Goal: Task Accomplishment & Management: Manage account settings

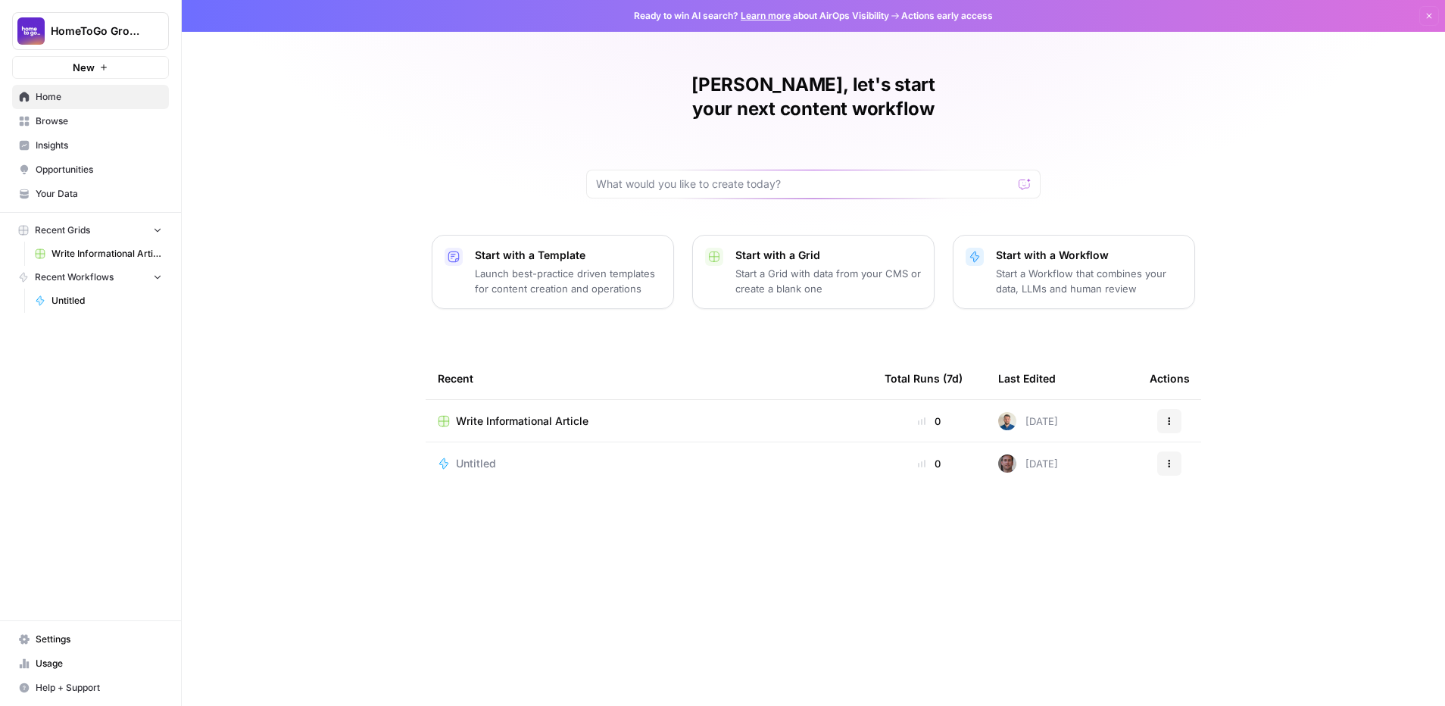
click at [67, 639] on span "Settings" at bounding box center [99, 639] width 126 height 14
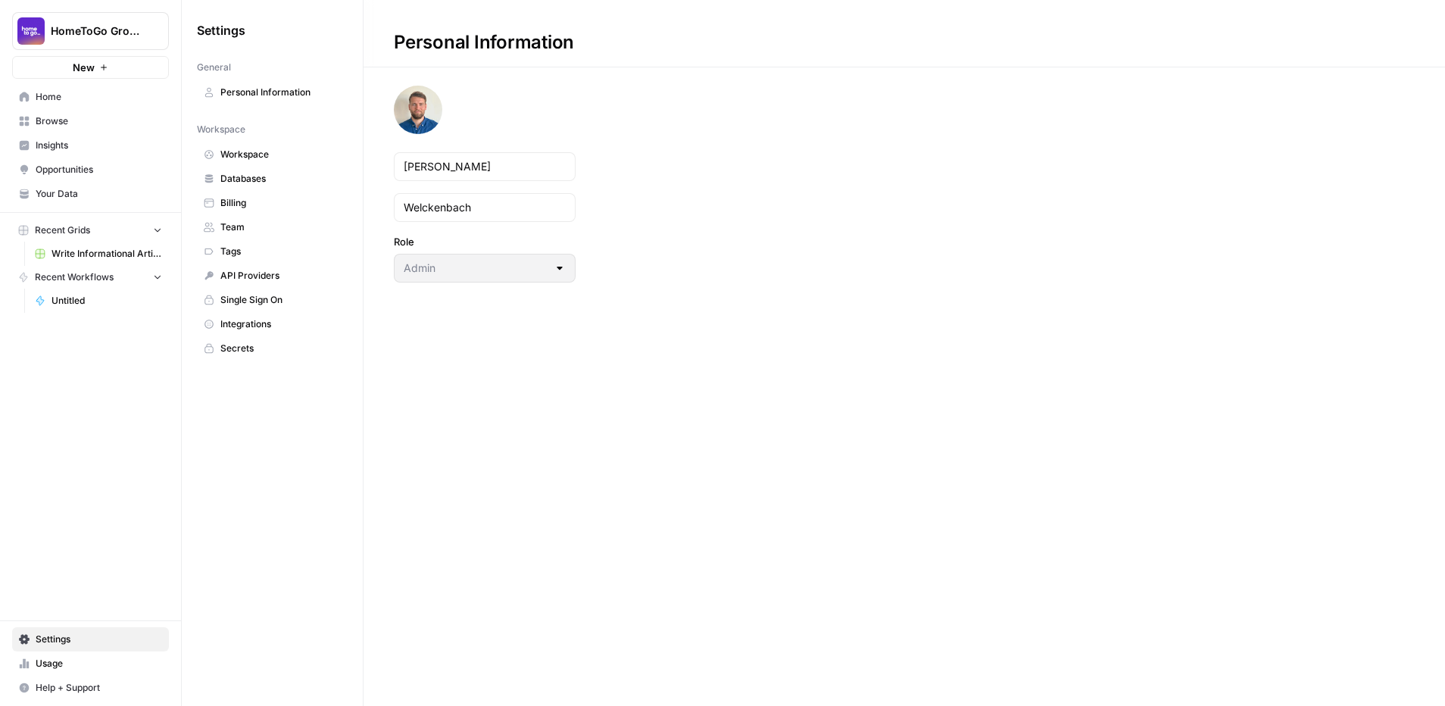
click at [249, 227] on span "Team" at bounding box center [280, 227] width 120 height 14
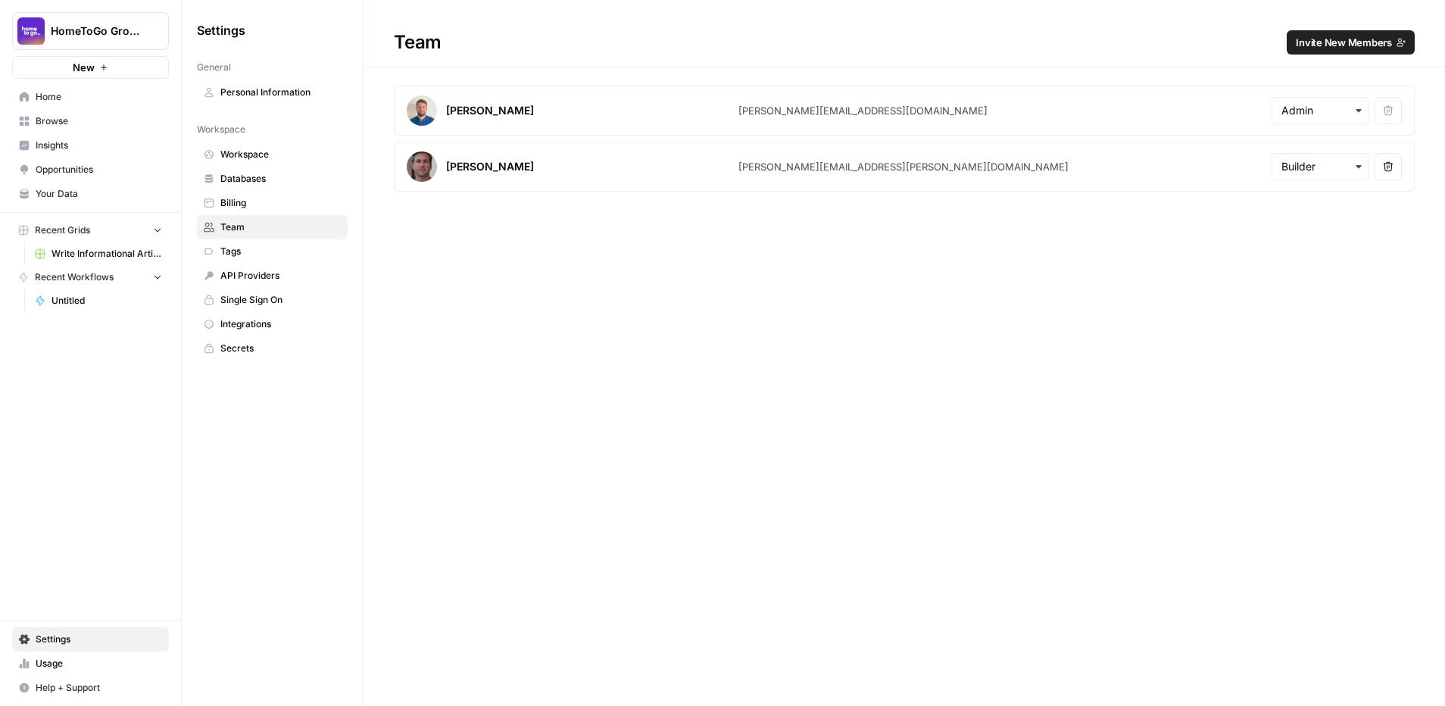
click at [1376, 43] on span "Invite New Members" at bounding box center [1344, 42] width 96 height 15
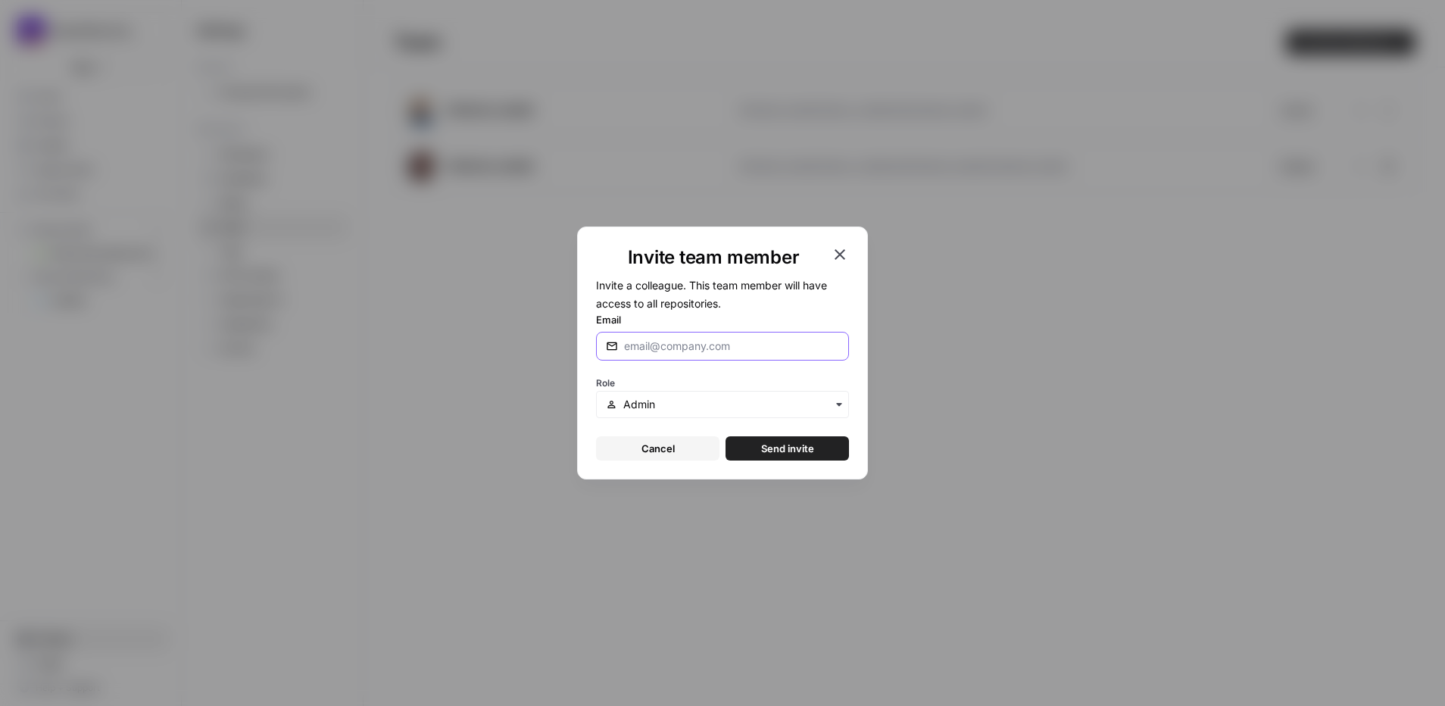
click at [688, 345] on input "Email" at bounding box center [731, 346] width 215 height 15
type input "[EMAIL_ADDRESS][DOMAIN_NAME]"
click at [651, 408] on input "text" at bounding box center [731, 404] width 216 height 15
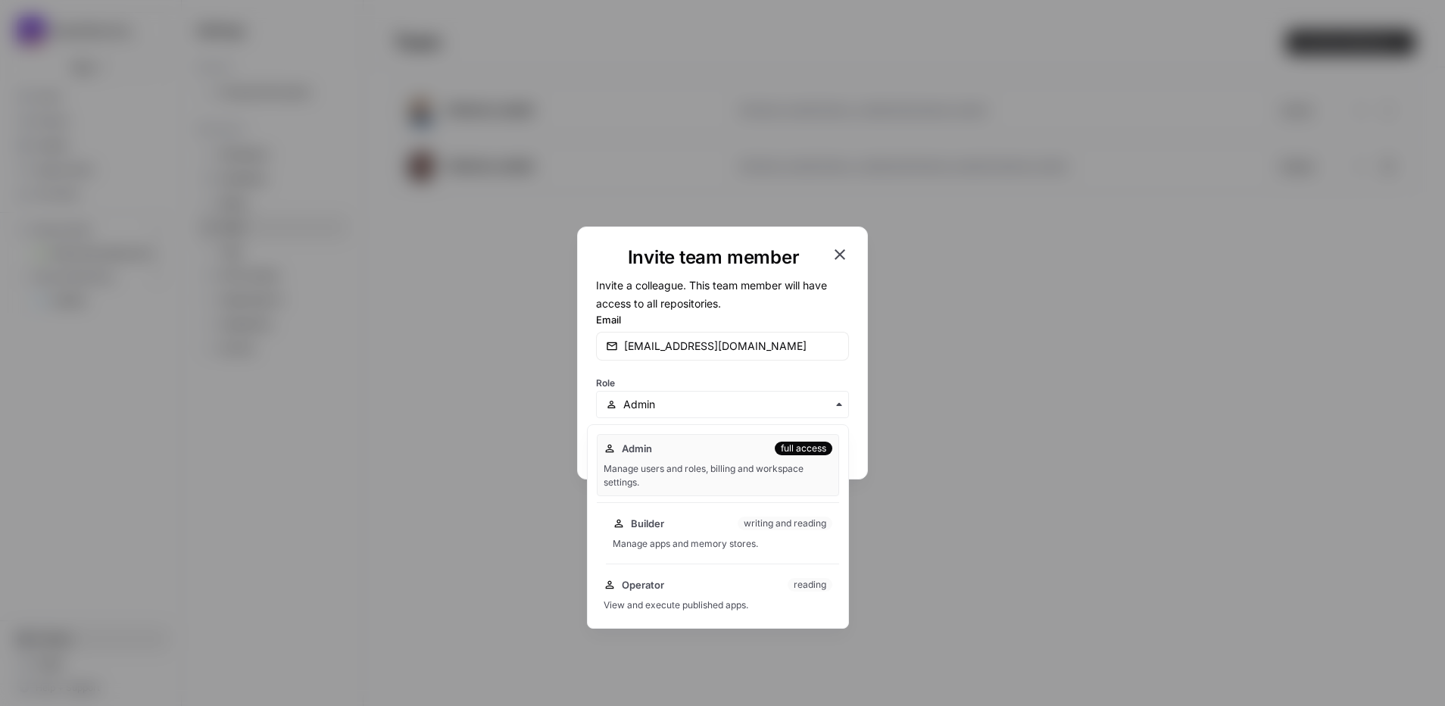
click at [689, 541] on div "Manage apps and memory stores." at bounding box center [723, 544] width 220 height 14
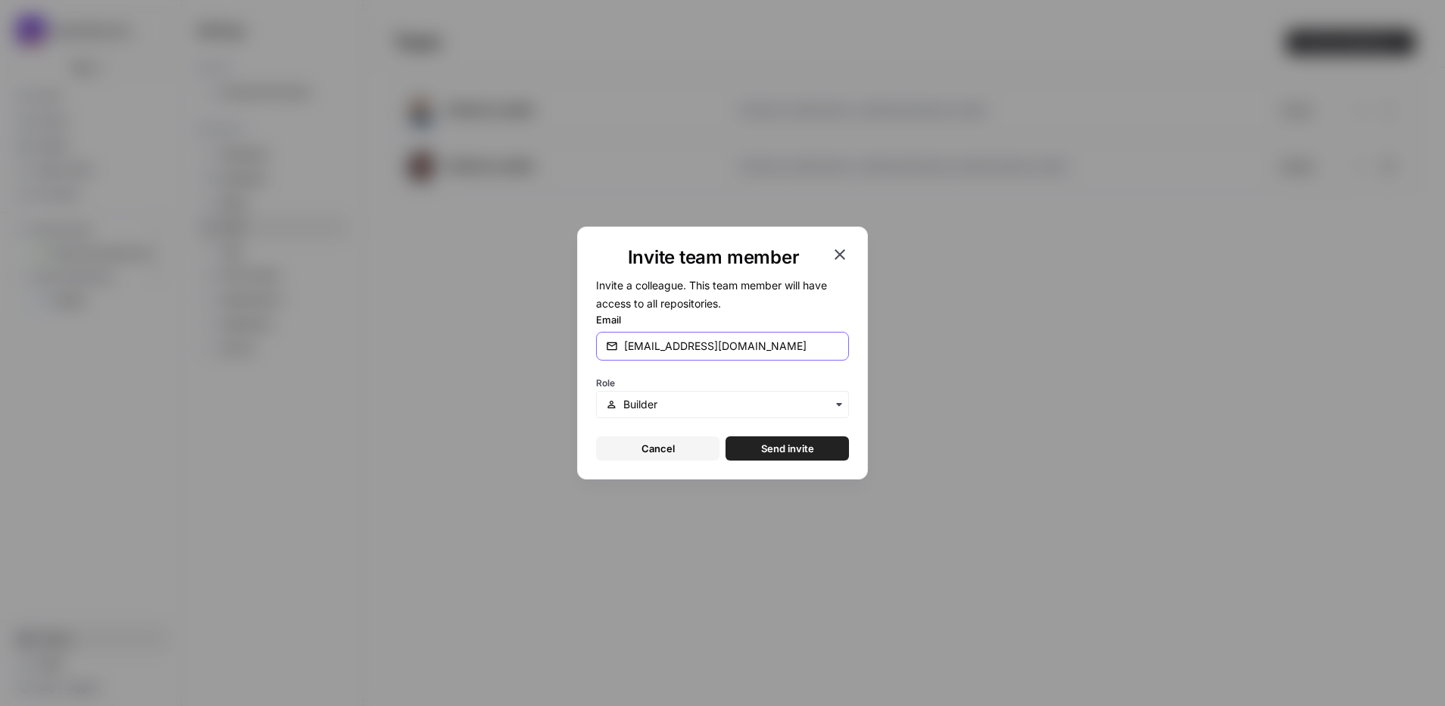
click at [792, 341] on input "[EMAIL_ADDRESS][DOMAIN_NAME]" at bounding box center [731, 346] width 215 height 15
click at [820, 311] on form "Invite a colleague. This team member will have access to all repositories. Emai…" at bounding box center [722, 368] width 253 height 185
click at [787, 448] on span "Send invite" at bounding box center [787, 448] width 53 height 15
